Goal: Task Accomplishment & Management: Use online tool/utility

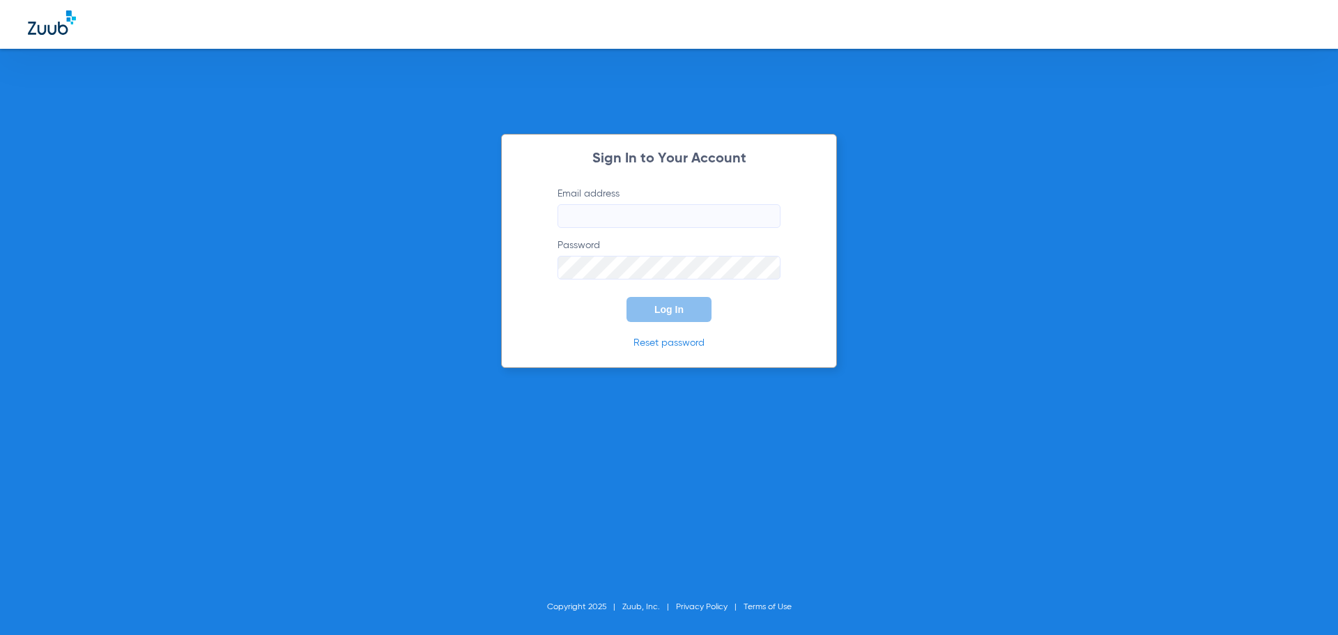
type input "mandijuedeman@gmail.com"
click at [682, 317] on button "Log In" at bounding box center [669, 309] width 85 height 25
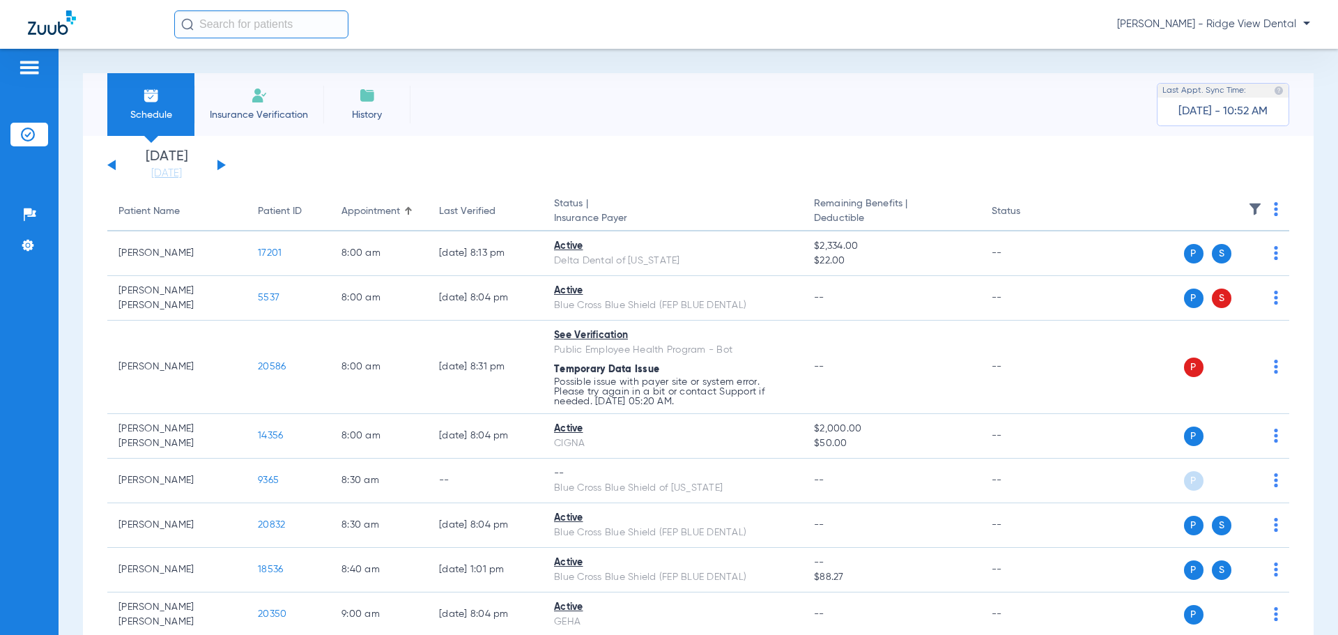
click at [219, 165] on button at bounding box center [222, 165] width 8 height 10
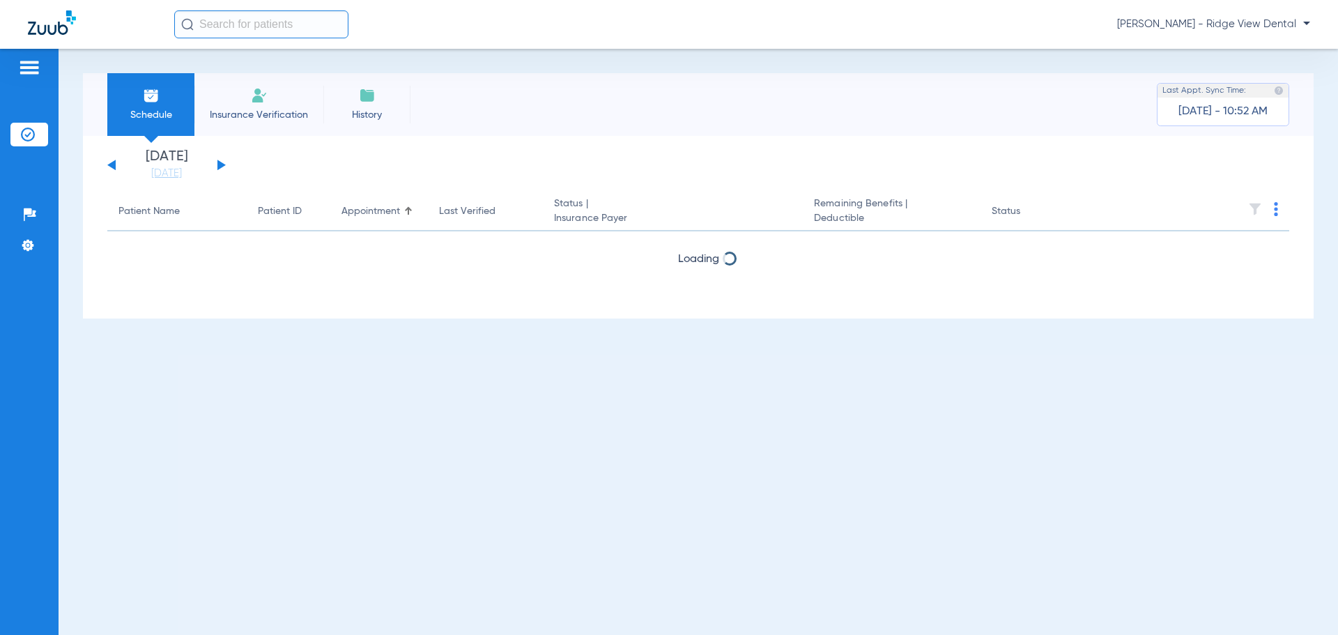
click at [219, 165] on button at bounding box center [222, 165] width 8 height 10
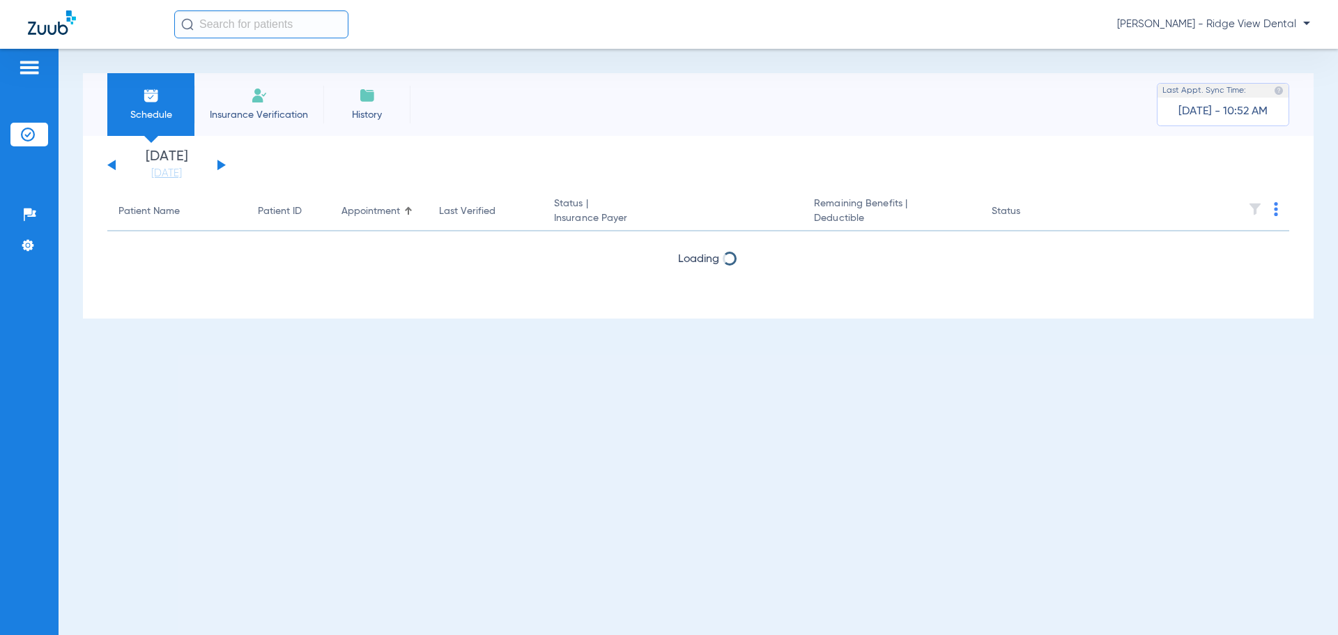
click at [219, 165] on button at bounding box center [222, 165] width 8 height 10
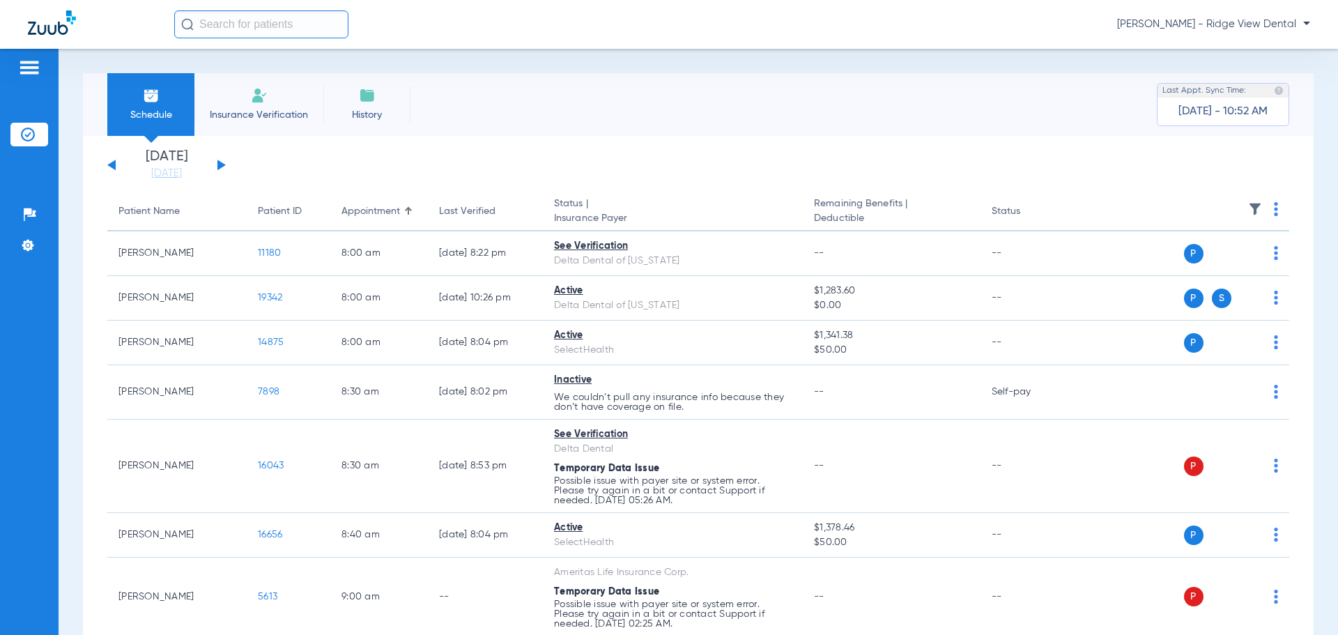
click at [1274, 211] on img at bounding box center [1276, 209] width 4 height 14
click at [1224, 274] on button "Verify All" at bounding box center [1212, 264] width 109 height 28
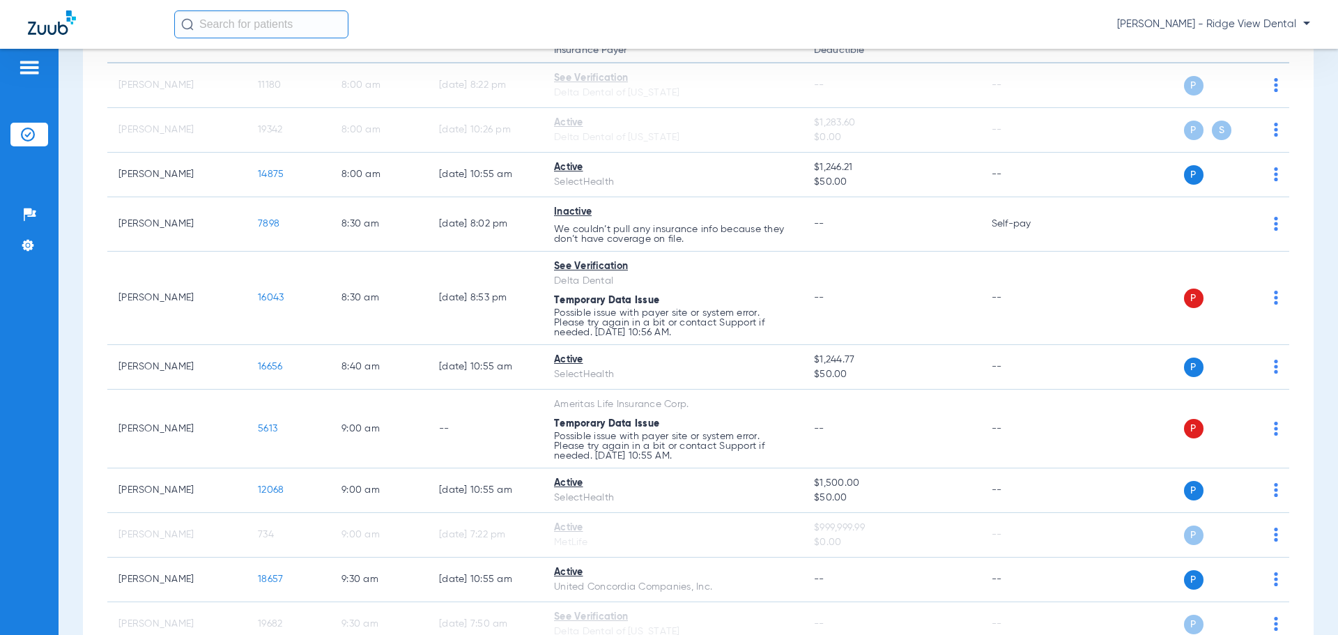
scroll to position [209, 0]
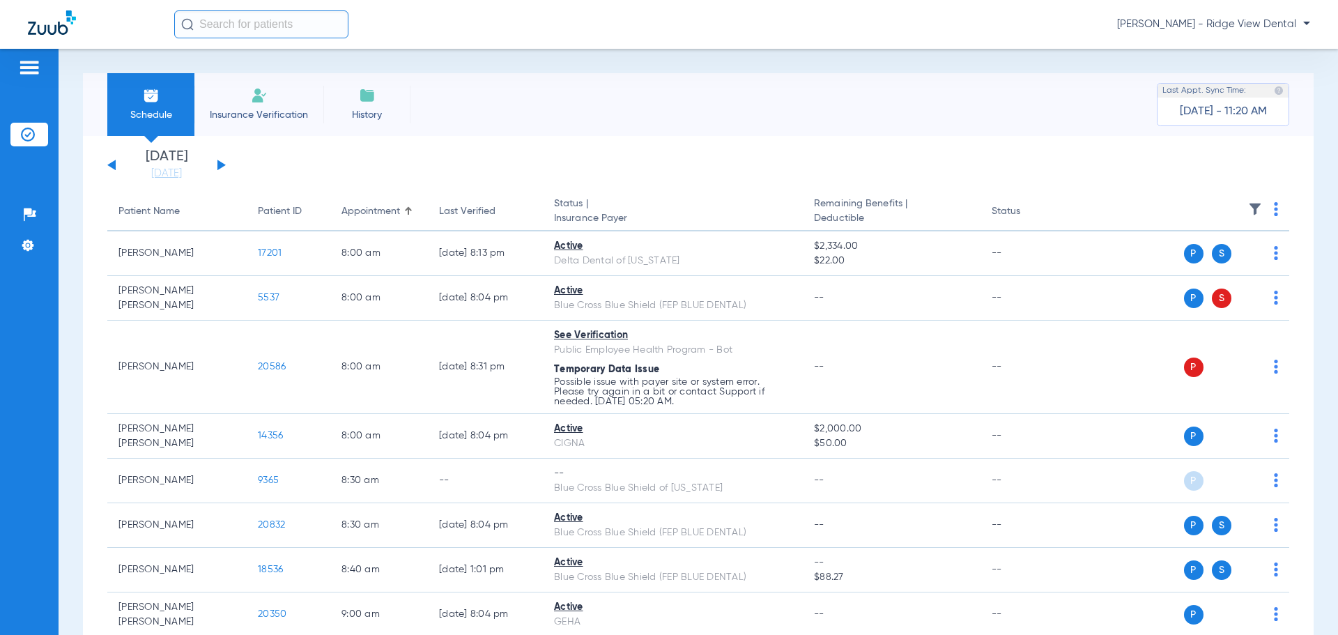
click at [222, 162] on div "[DATE] [DATE] [DATE] [DATE] [DATE] [DATE] [DATE] [DATE] [DATE] [DATE] [DATE] [D…" at bounding box center [166, 165] width 119 height 31
click at [221, 167] on button at bounding box center [222, 165] width 8 height 10
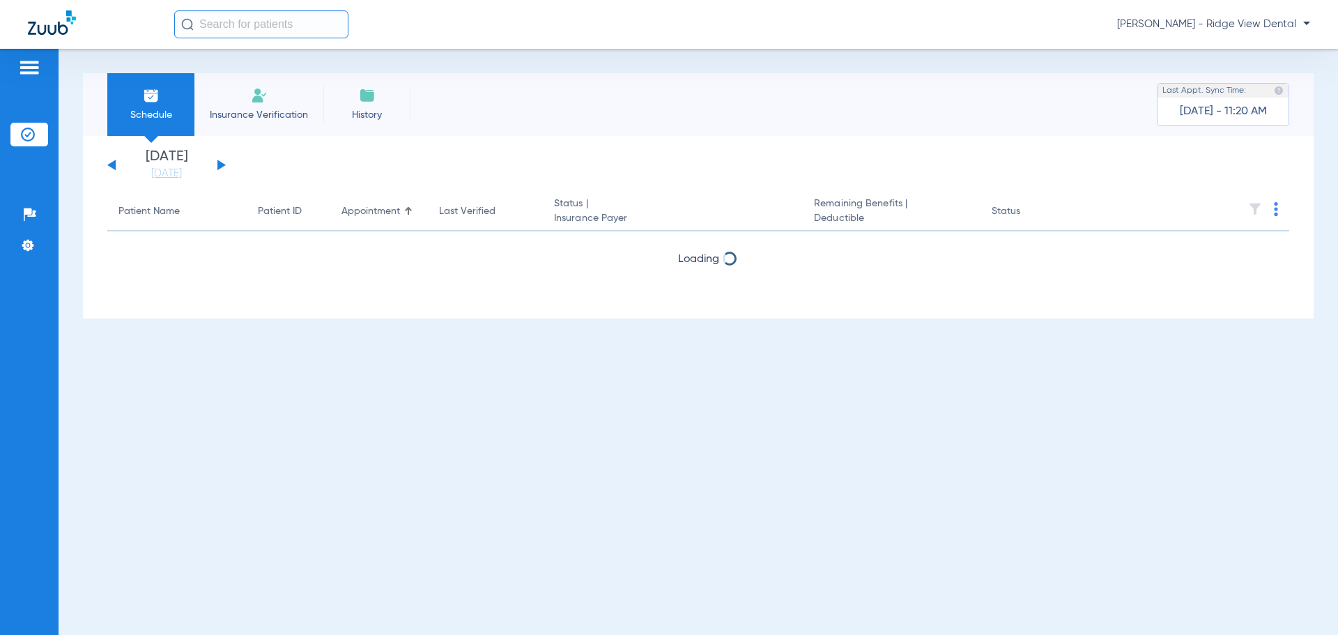
click at [221, 167] on button at bounding box center [222, 165] width 8 height 10
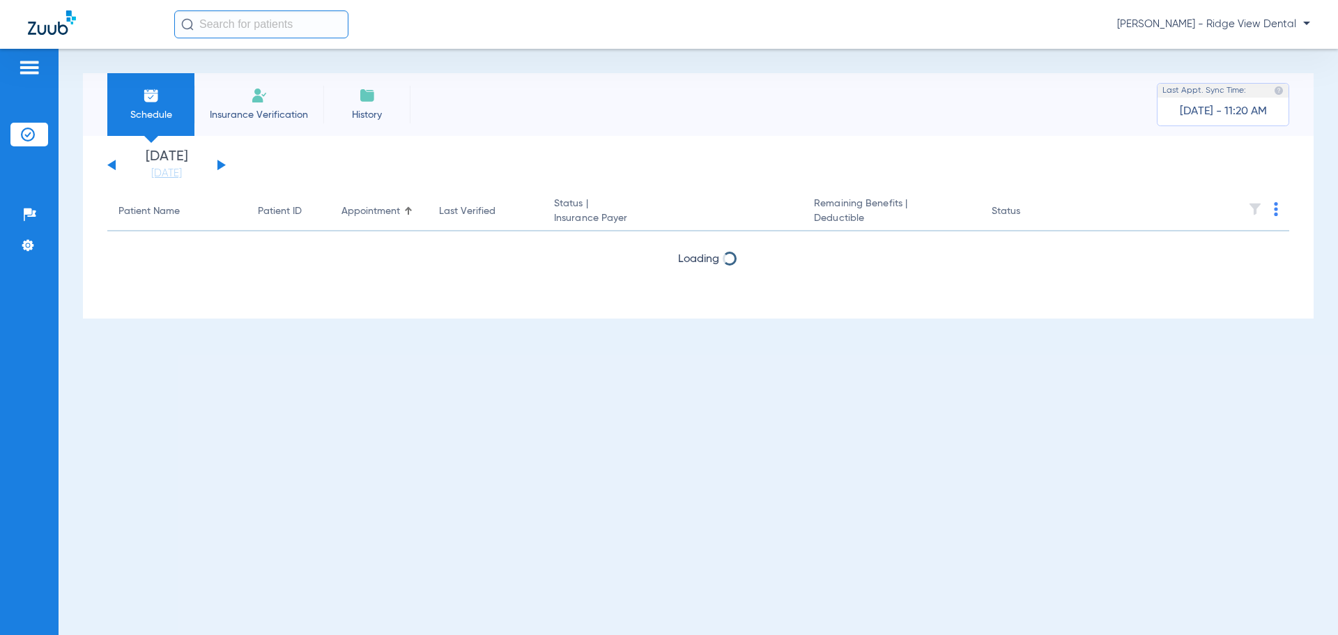
click at [221, 167] on button at bounding box center [222, 165] width 8 height 10
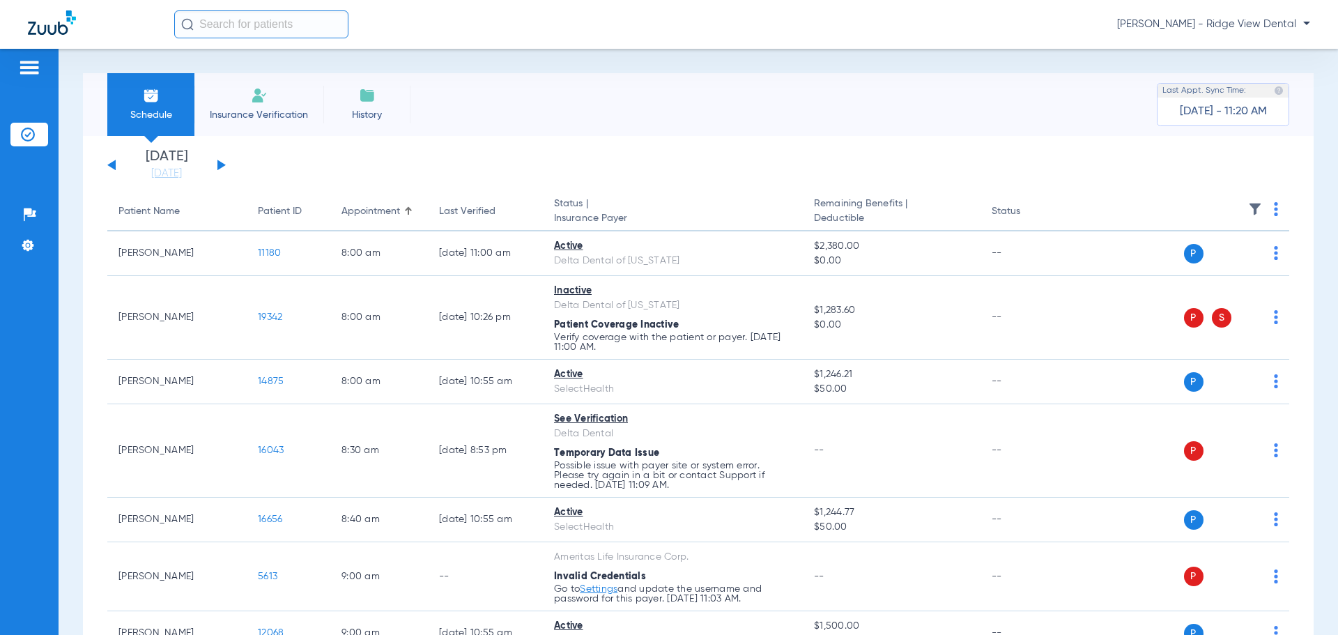
click at [221, 167] on button at bounding box center [222, 165] width 8 height 10
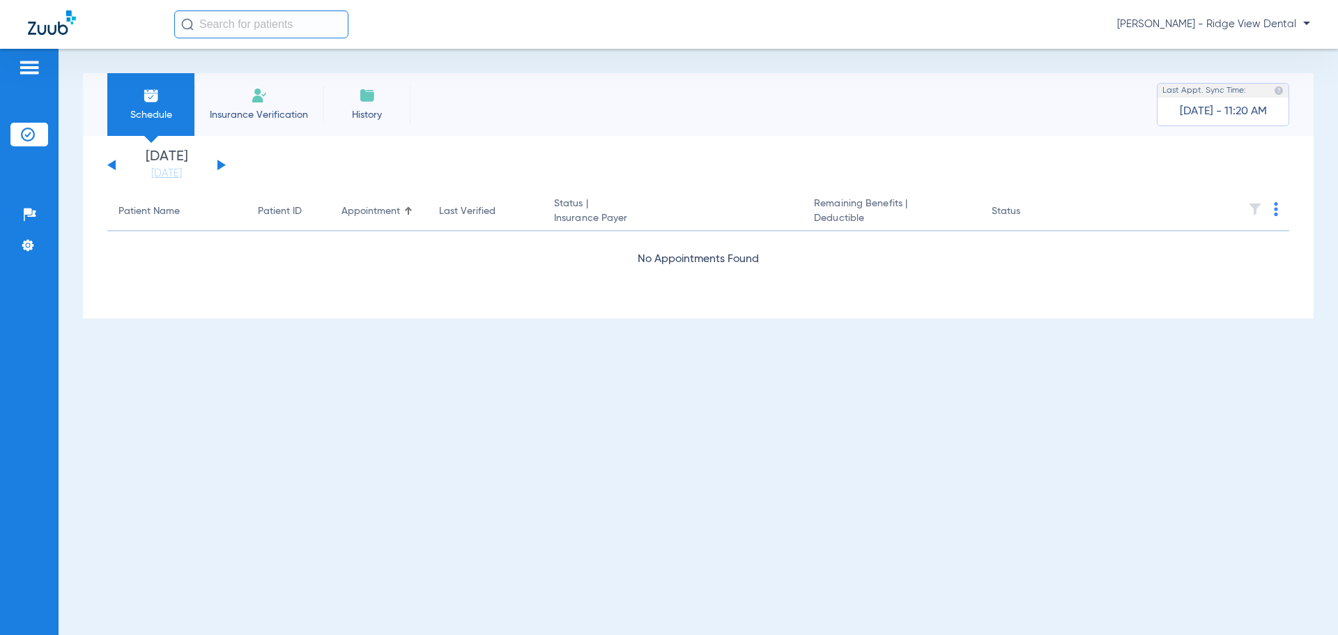
click at [221, 167] on button at bounding box center [222, 165] width 8 height 10
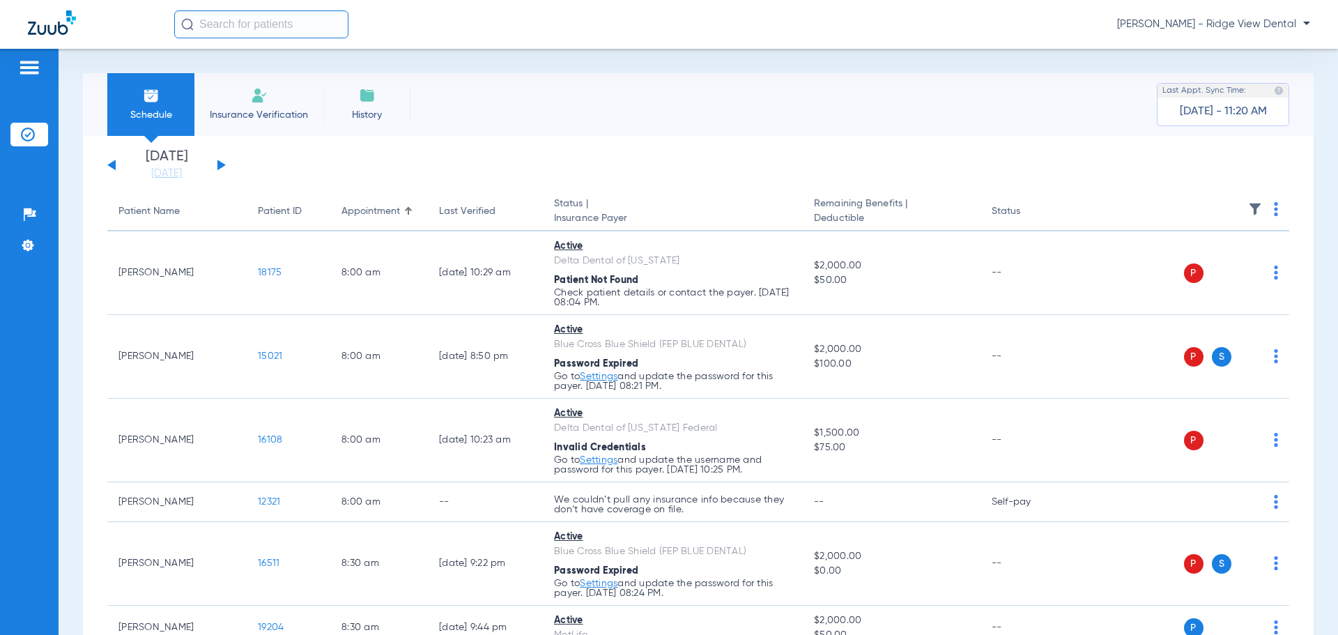
drag, startPoint x: 289, startPoint y: 114, endPoint x: 272, endPoint y: 114, distance: 17.4
click at [289, 114] on span "Insurance Verification" at bounding box center [259, 115] width 108 height 14
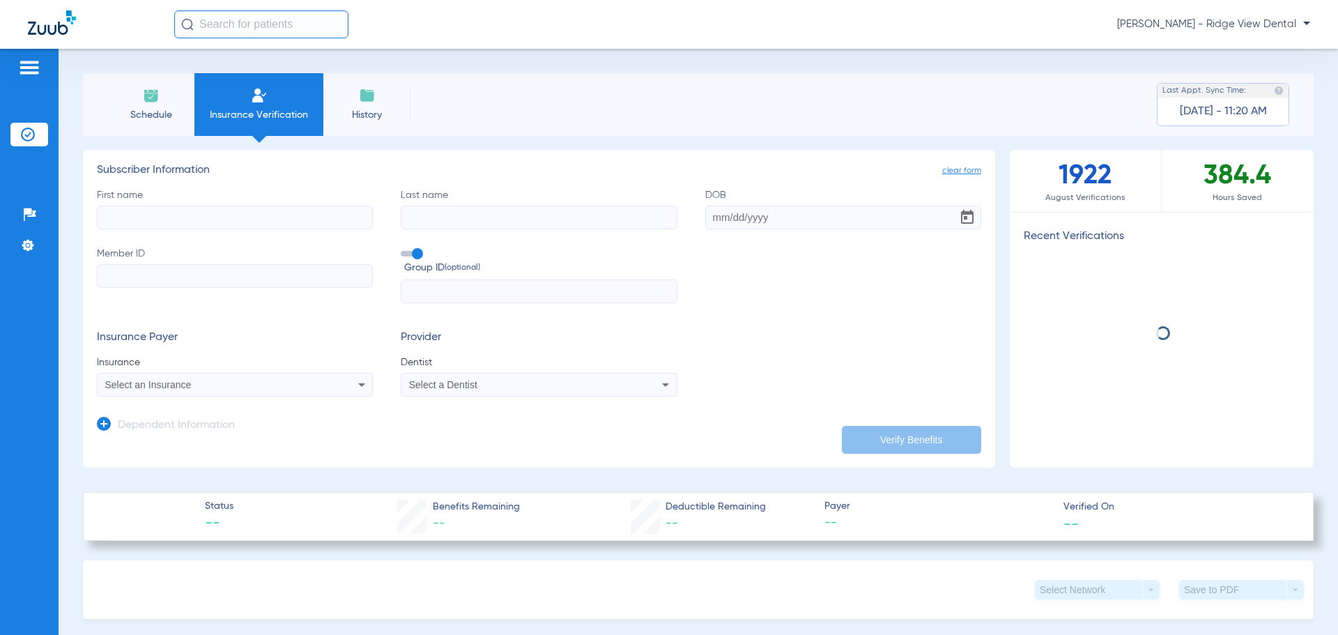
click at [153, 116] on span "Schedule" at bounding box center [151, 115] width 66 height 14
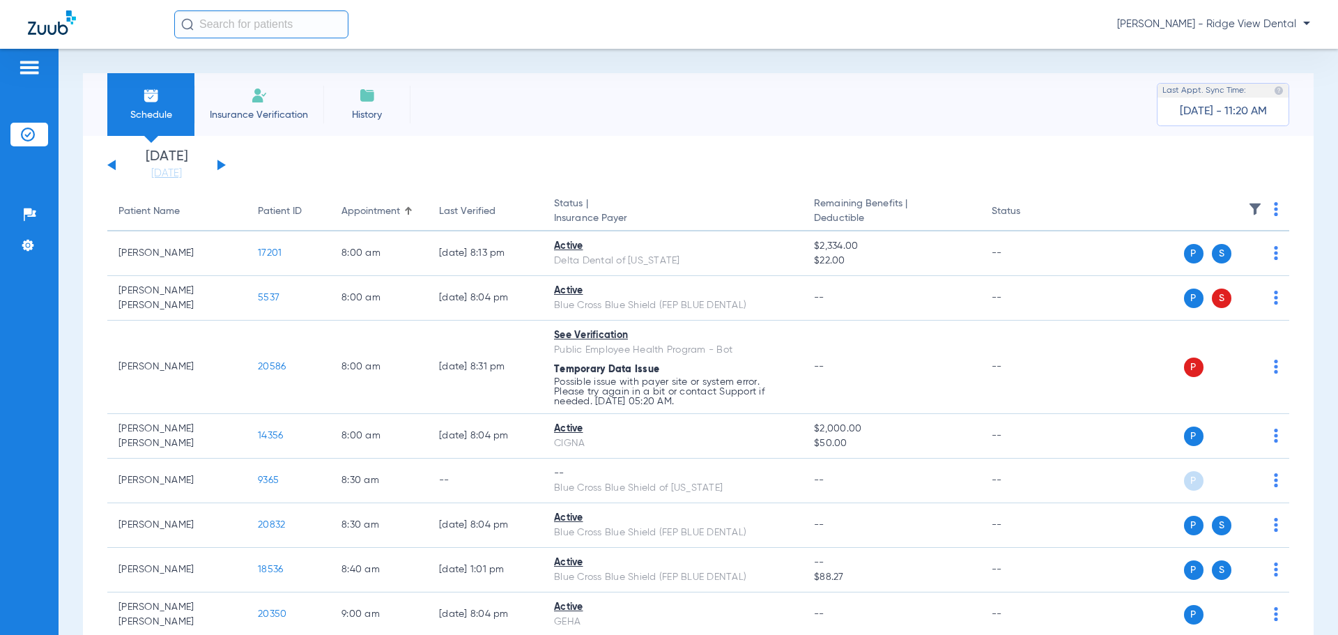
click at [218, 167] on button at bounding box center [222, 165] width 8 height 10
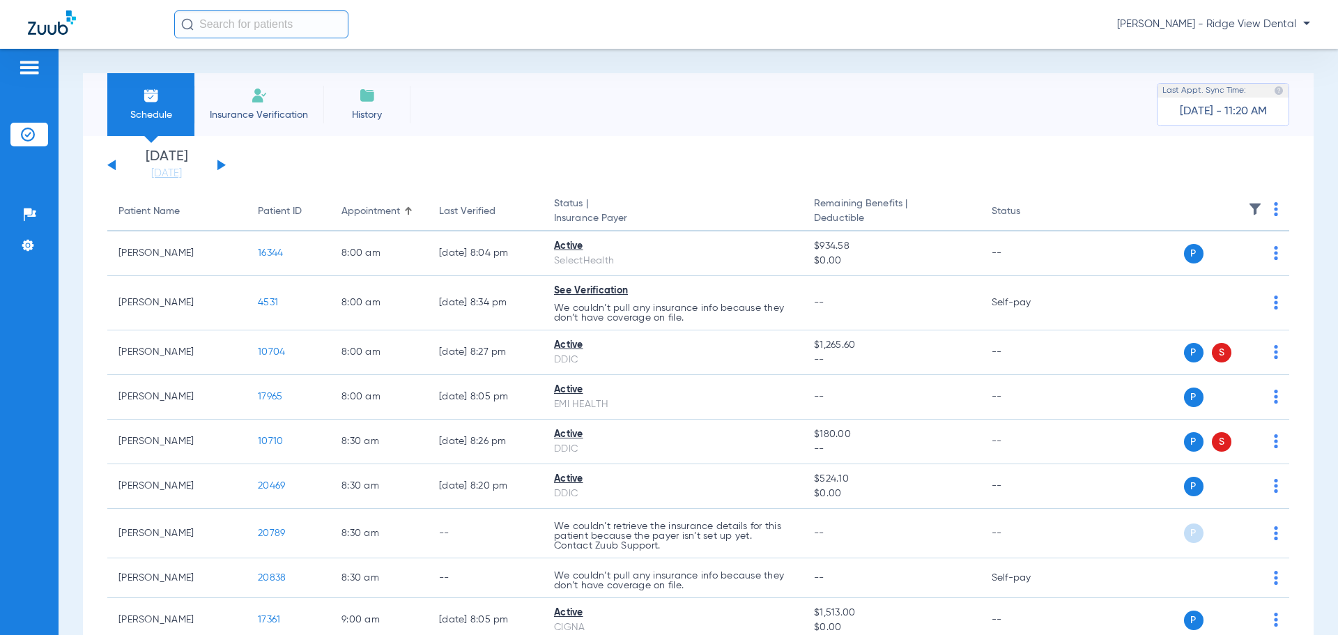
click at [220, 169] on div "[DATE] [DATE] [DATE] [DATE] [DATE] [DATE] [DATE] [DATE] [DATE] [DATE] [DATE] [D…" at bounding box center [166, 165] width 119 height 31
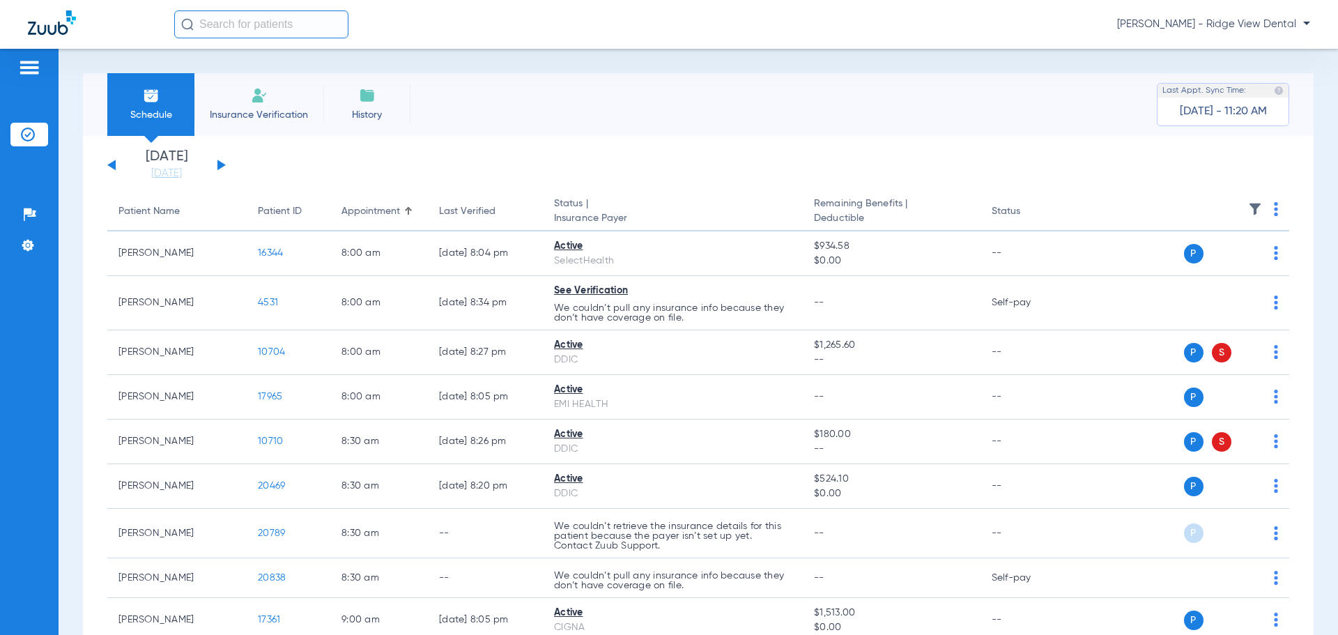
click at [220, 166] on button at bounding box center [222, 165] width 8 height 10
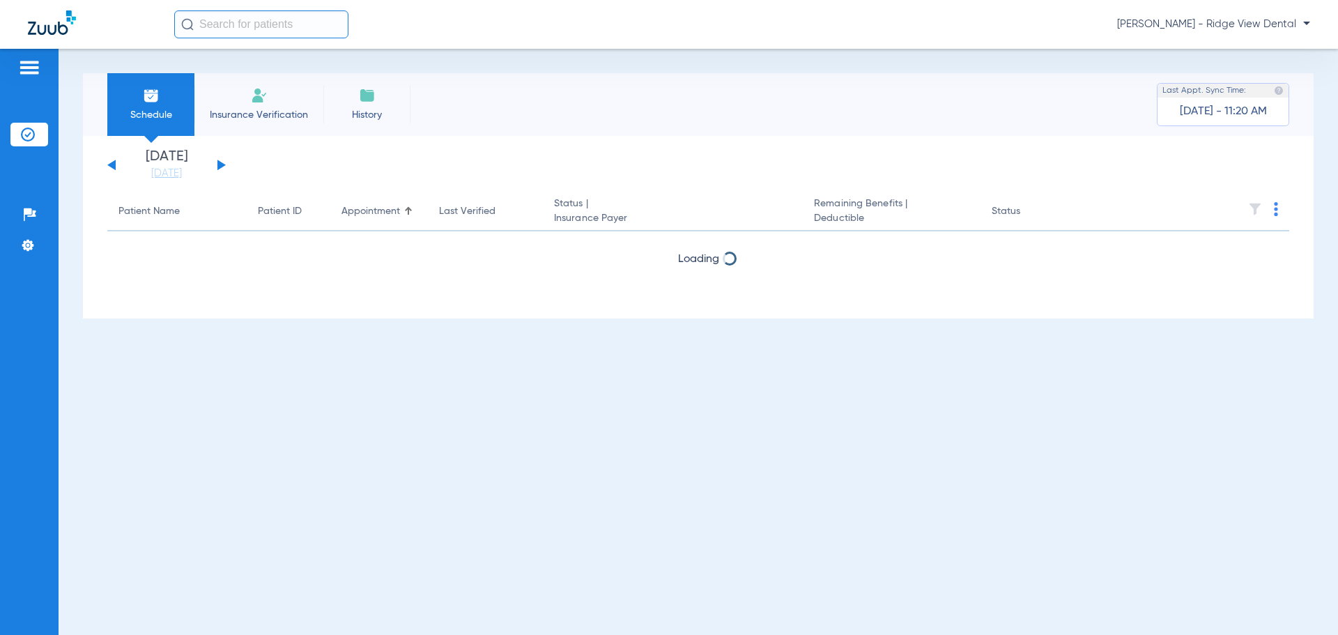
click at [220, 166] on button at bounding box center [222, 165] width 8 height 10
click at [220, 165] on button at bounding box center [222, 165] width 8 height 10
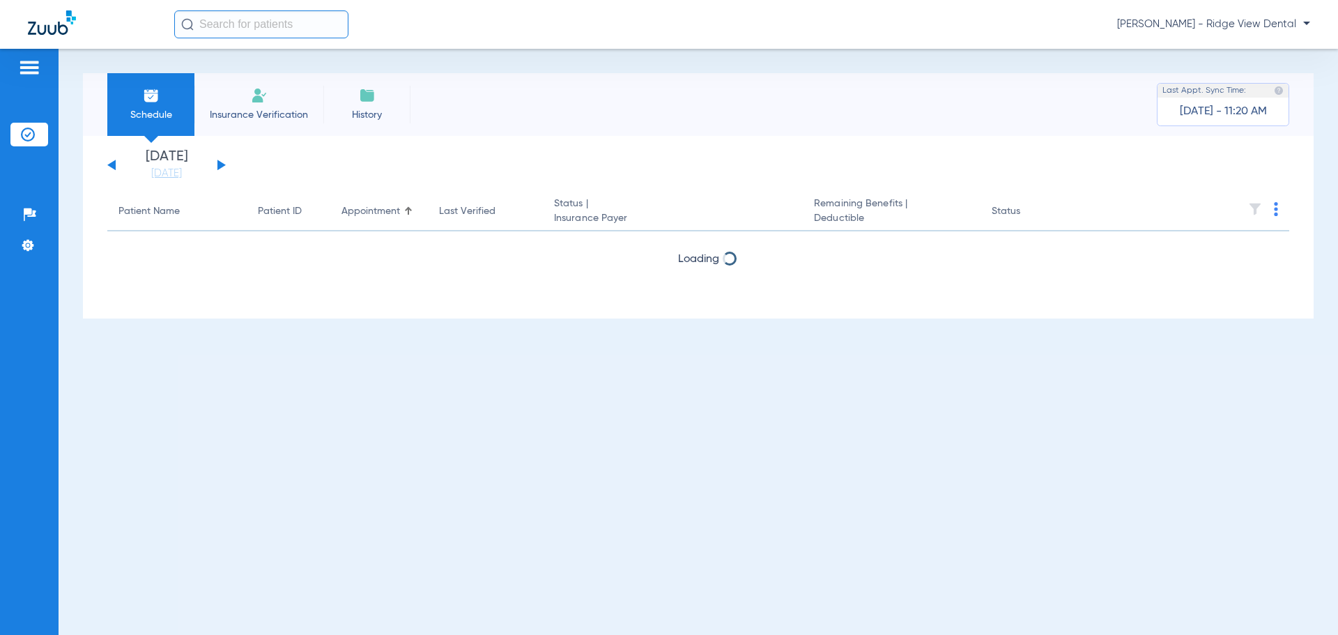
click at [220, 165] on button at bounding box center [222, 165] width 8 height 10
